Goal: Transaction & Acquisition: Purchase product/service

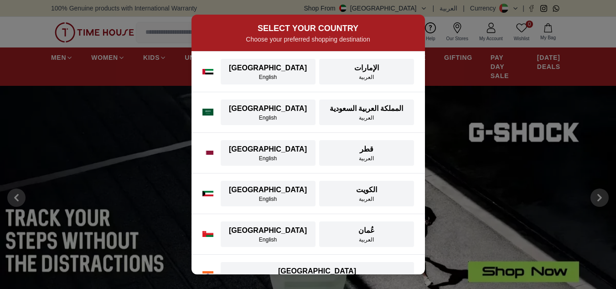
click at [262, 72] on div "[GEOGRAPHIC_DATA]" at bounding box center [268, 68] width 84 height 11
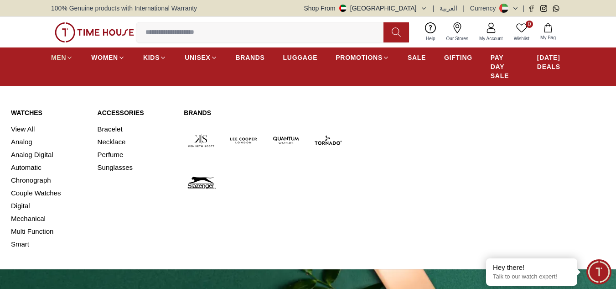
click at [60, 59] on span "MEN" at bounding box center [58, 57] width 15 height 9
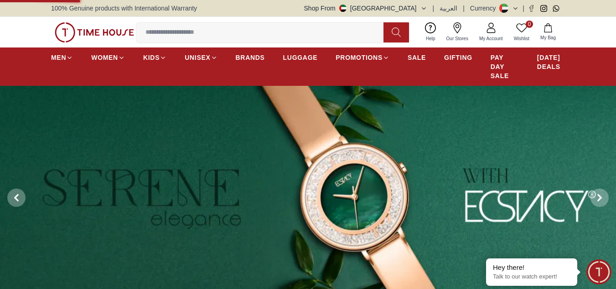
scroll to position [193, 0]
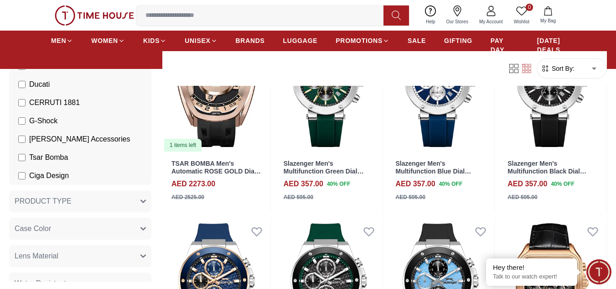
scroll to position [298, 0]
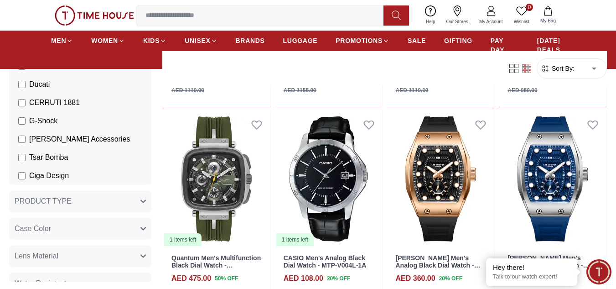
scroll to position [1875, 0]
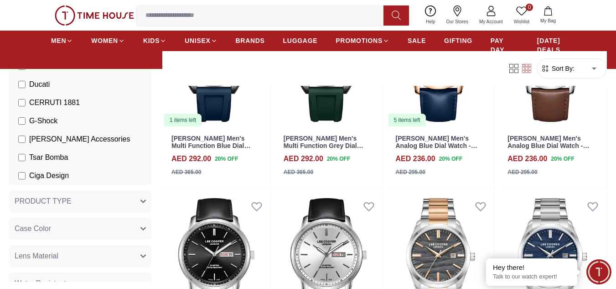
scroll to position [3892, 0]
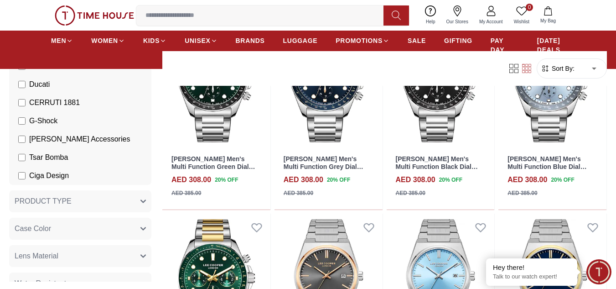
scroll to position [4879, 0]
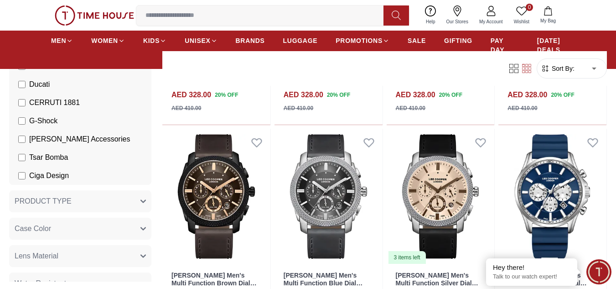
scroll to position [5880, 0]
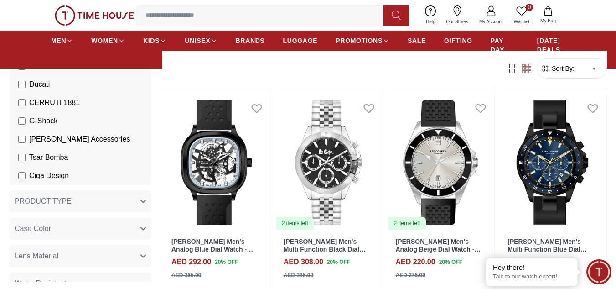
scroll to position [6924, 0]
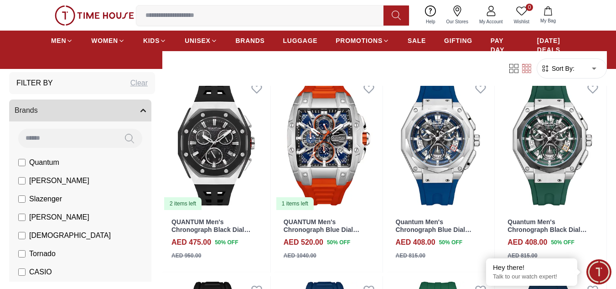
scroll to position [0, 0]
click at [48, 163] on span "Quantum" at bounding box center [44, 162] width 30 height 11
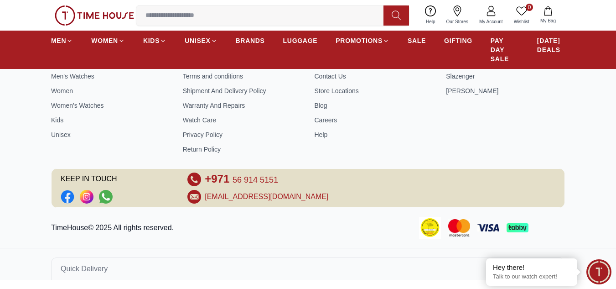
scroll to position [411, 0]
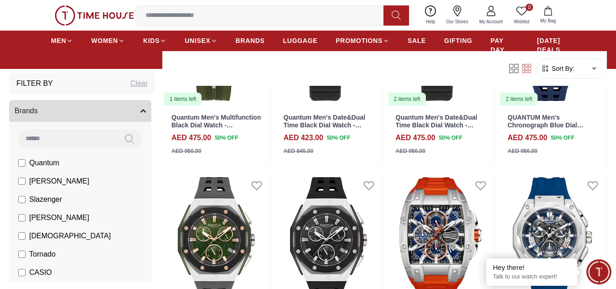
scroll to position [914, 0]
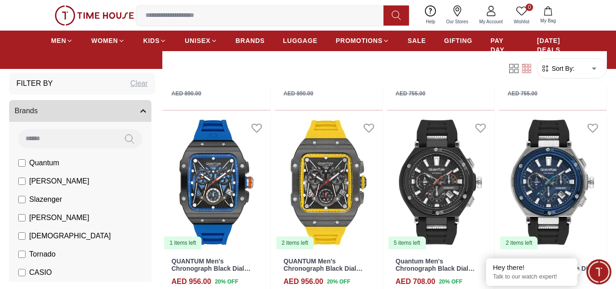
scroll to position [1868, 0]
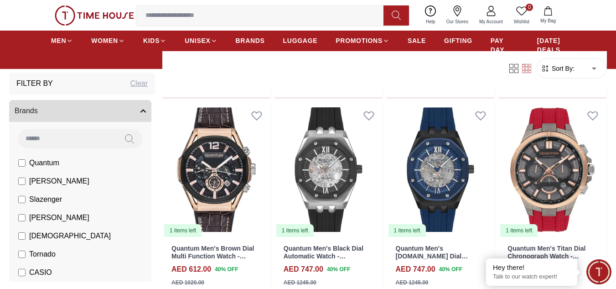
scroll to position [2902, 0]
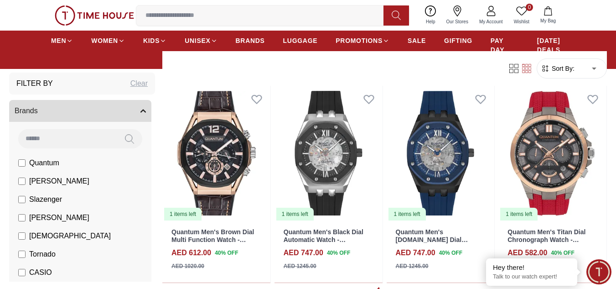
scroll to position [3070, 0]
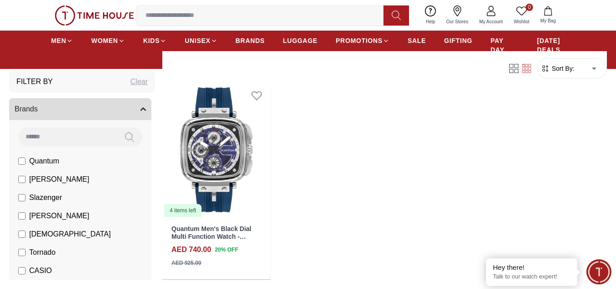
scroll to position [3309, 0]
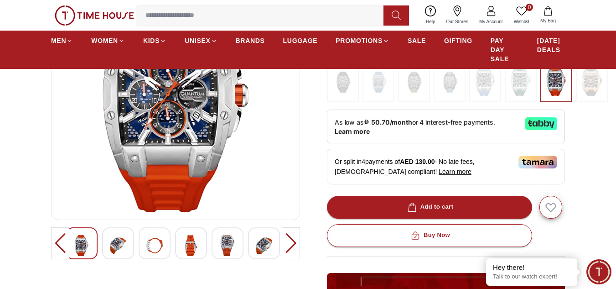
scroll to position [134, 0]
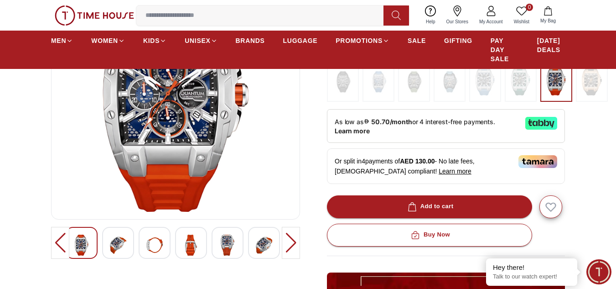
click at [120, 243] on img at bounding box center [118, 245] width 16 height 21
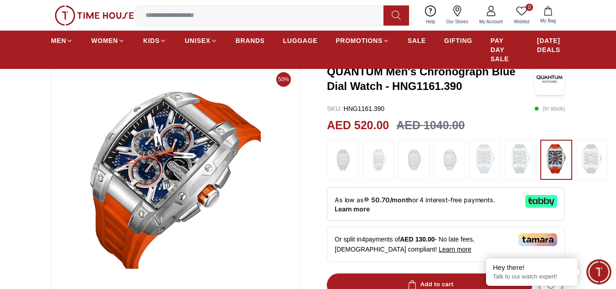
scroll to position [55, 0]
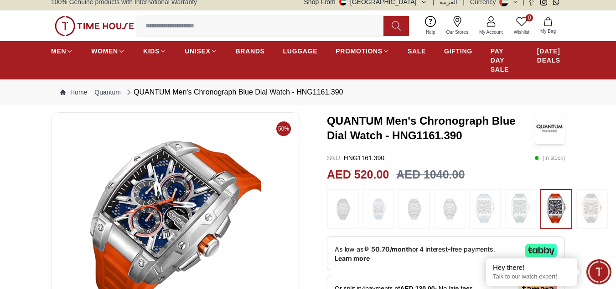
scroll to position [6, 0]
